Goal: Task Accomplishment & Management: Manage account settings

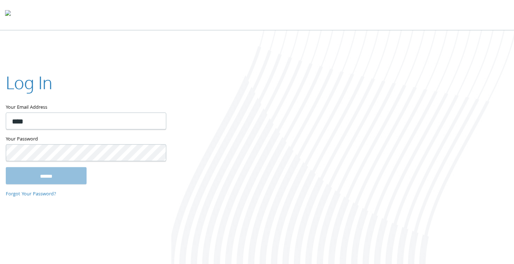
type input "**********"
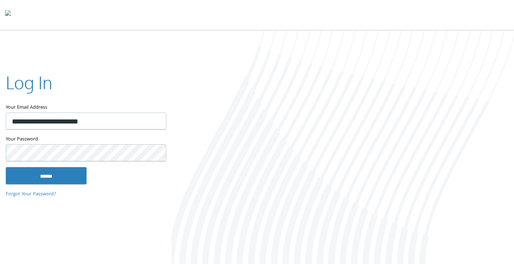
click at [6, 167] on input "******" at bounding box center [46, 175] width 81 height 17
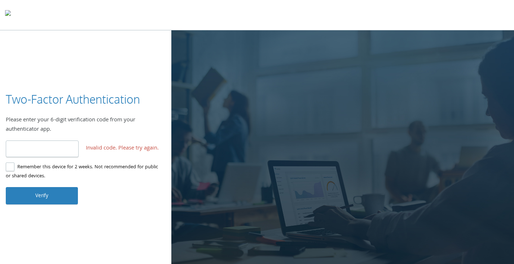
type input "*"
type input "******"
